Goal: Task Accomplishment & Management: Manage account settings

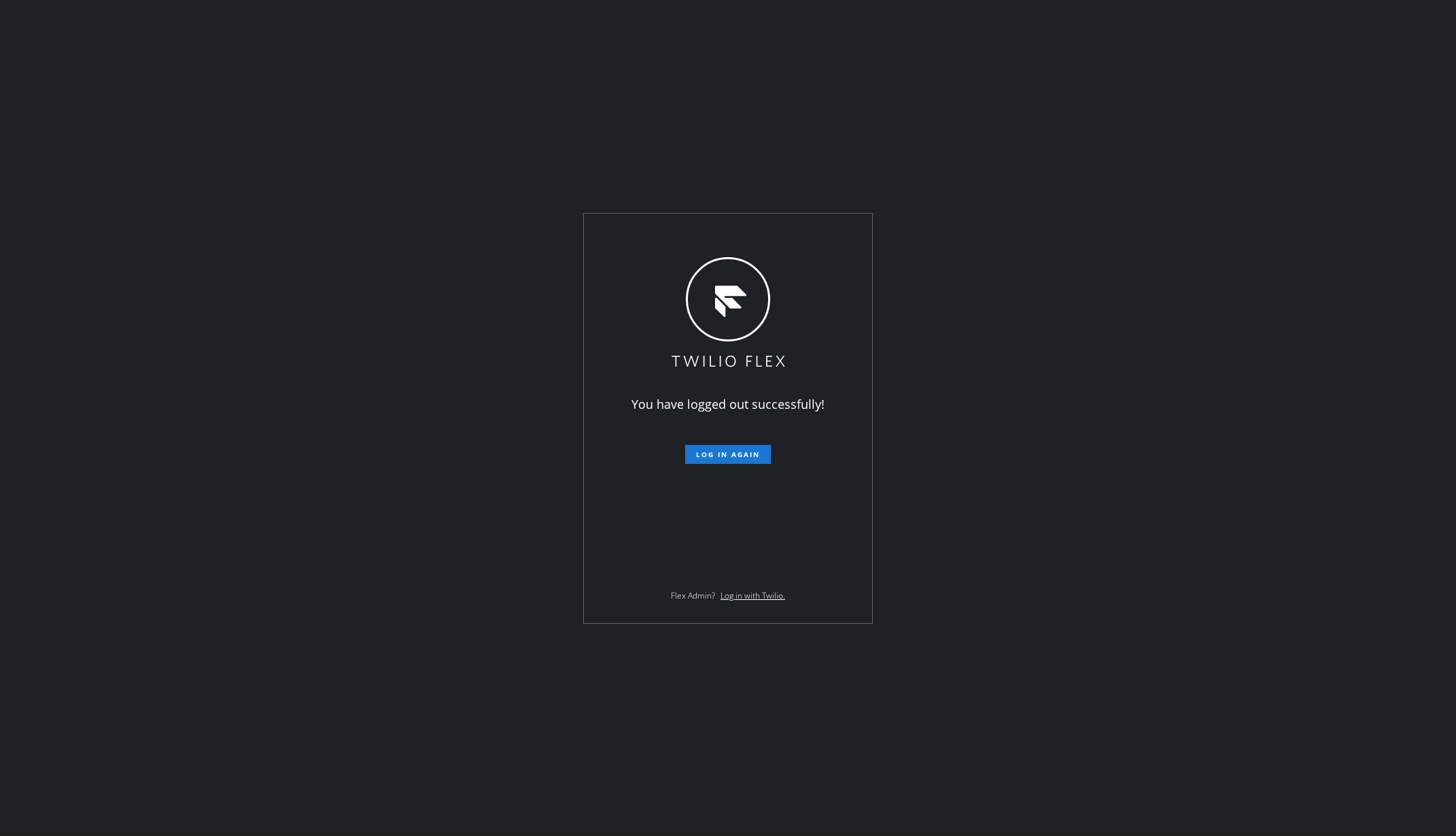
drag, startPoint x: 267, startPoint y: 634, endPoint x: 662, endPoint y: 622, distance: 395.2
click at [267, 634] on div "You have logged out successfully! Log in again Flex Admin? Log in with Twilio." at bounding box center [728, 418] width 1456 height 836
click at [727, 457] on span "Log in again" at bounding box center [728, 455] width 64 height 10
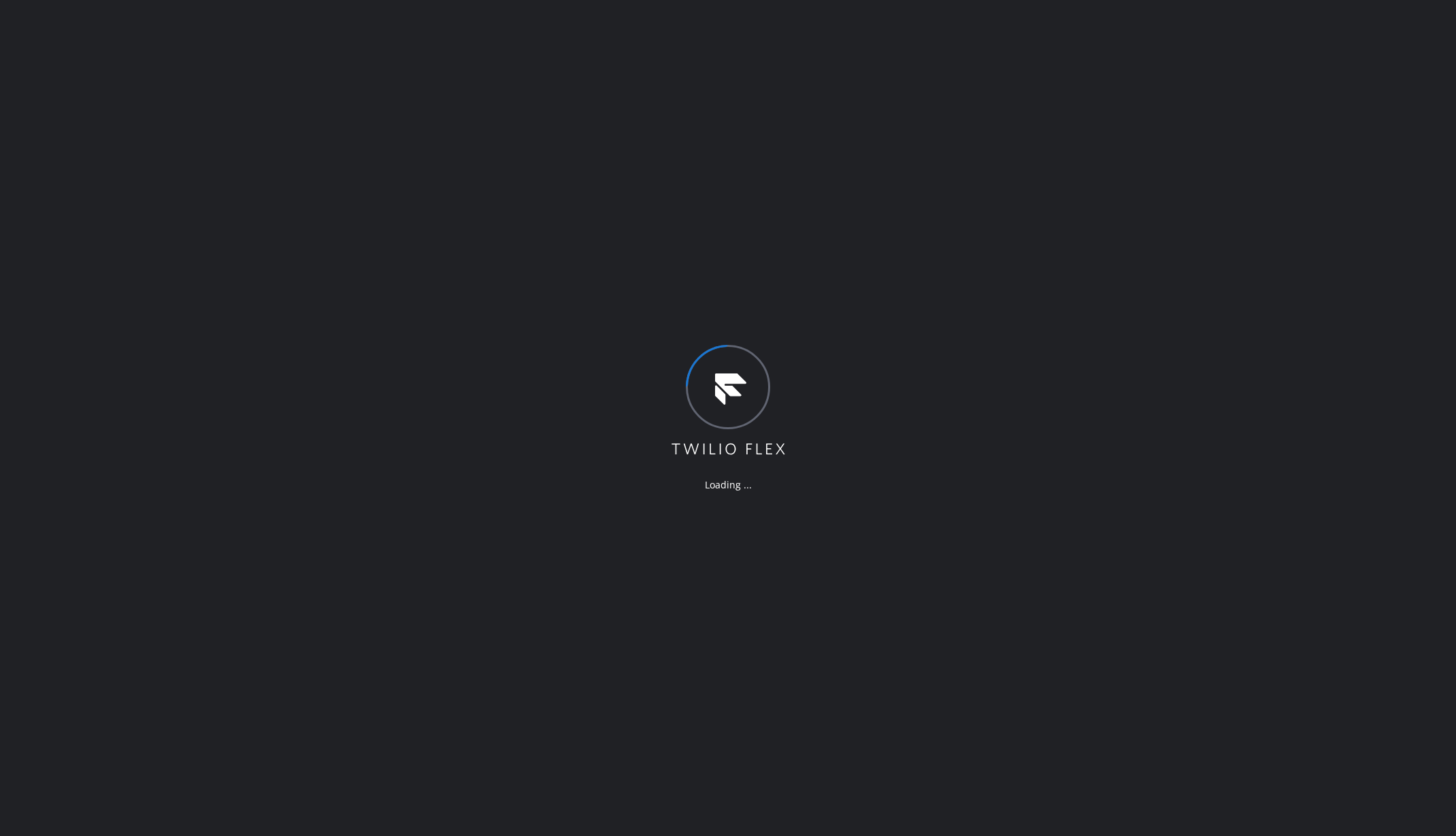
click at [260, 147] on div "Loading ..." at bounding box center [728, 418] width 1456 height 836
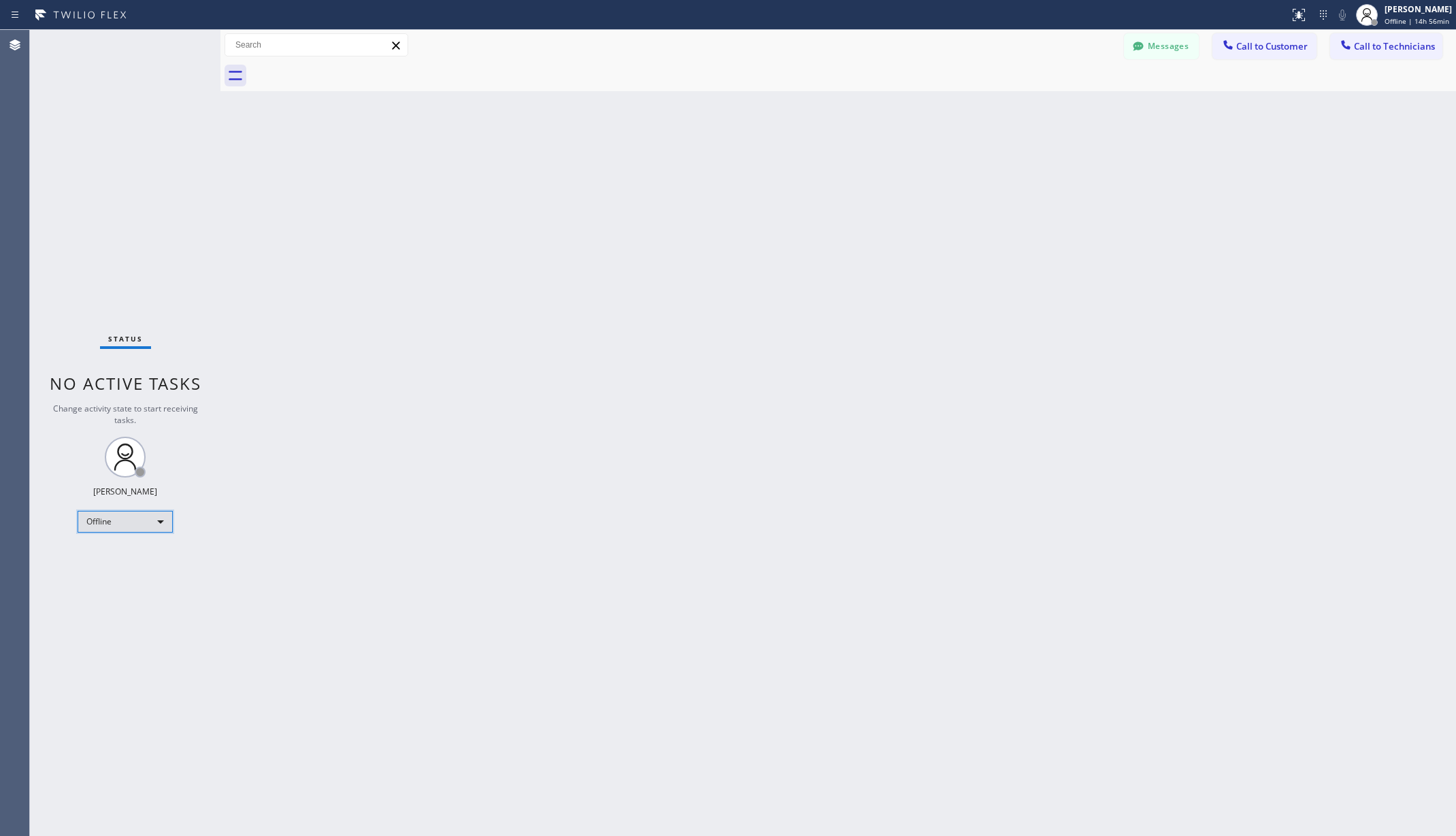
click at [130, 518] on div "Offline" at bounding box center [125, 521] width 95 height 22
click at [134, 580] on li "Unavailable" at bounding box center [124, 575] width 92 height 16
click at [601, 552] on div "Back to Dashboard Change Sender ID Customers Technicians AA [PERSON_NAME] [DATE…" at bounding box center [838, 433] width 1236 height 807
drag, startPoint x: 315, startPoint y: 197, endPoint x: 209, endPoint y: 10, distance: 215.0
click at [315, 194] on div "Back to Dashboard Change Sender ID Customers Technicians AA [PERSON_NAME] [DATE…" at bounding box center [838, 433] width 1236 height 807
